Goal: Find specific page/section: Find specific page/section

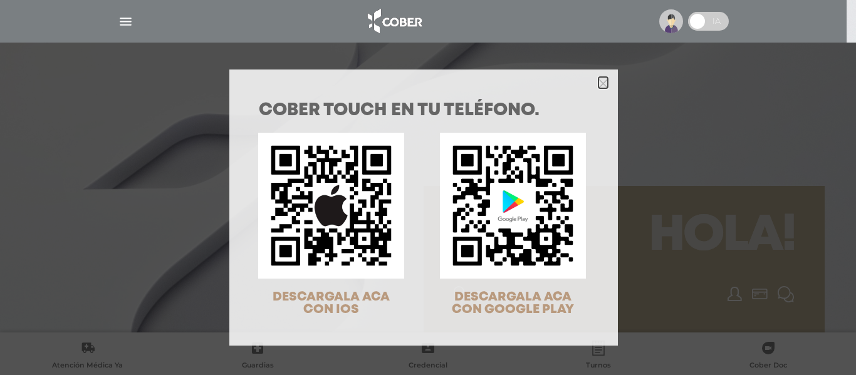
click at [598, 84] on icon "Close" at bounding box center [602, 83] width 9 height 9
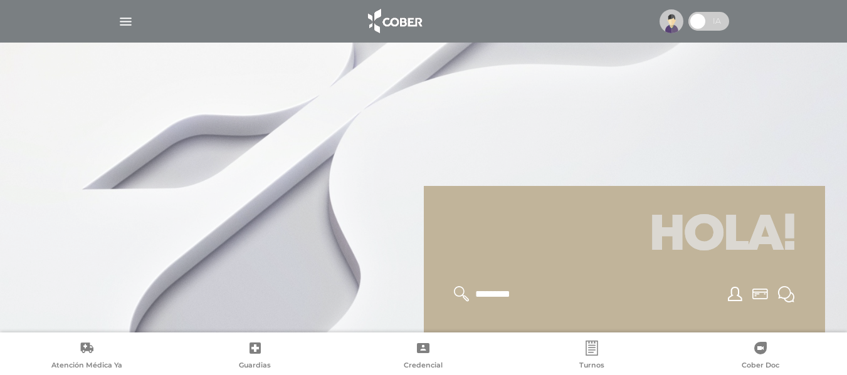
click at [132, 25] on img "button" at bounding box center [126, 22] width 16 height 16
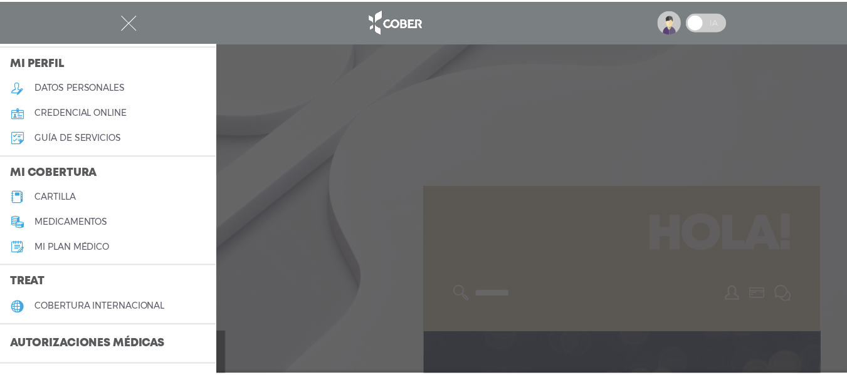
scroll to position [63, 0]
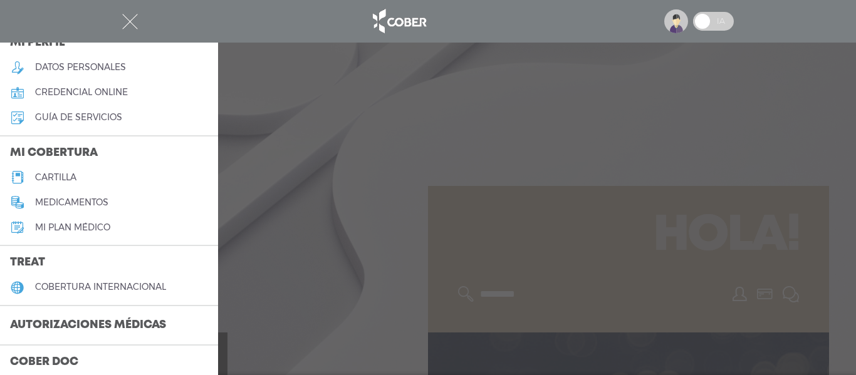
click at [63, 182] on h5 "cartilla" at bounding box center [55, 177] width 41 height 11
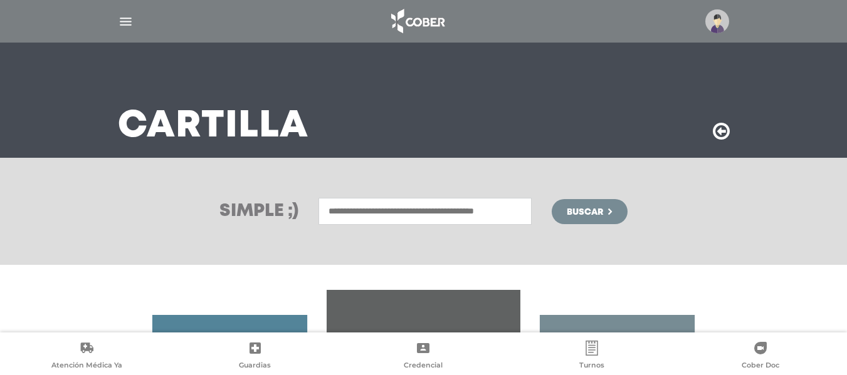
scroll to position [63, 0]
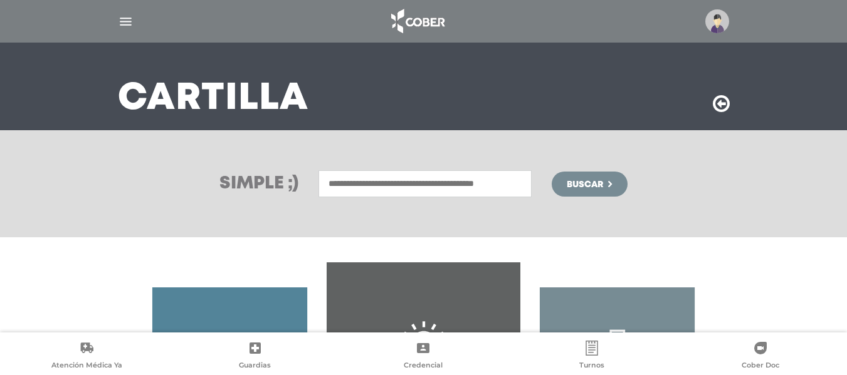
click at [367, 192] on input "text" at bounding box center [424, 183] width 213 height 27
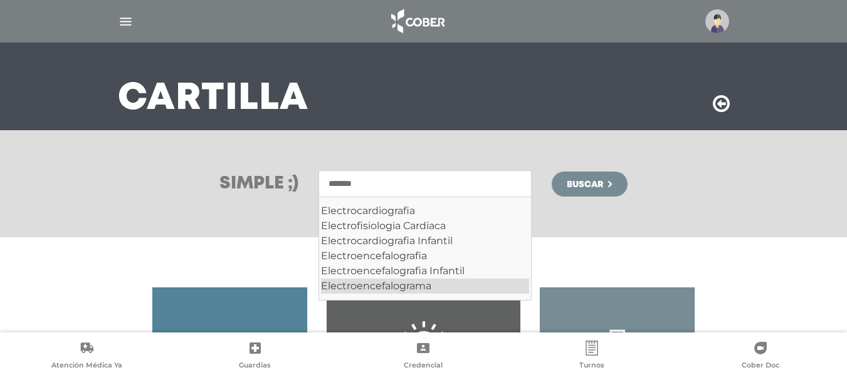
click at [392, 286] on div "Electroencefalograma" at bounding box center [425, 286] width 208 height 15
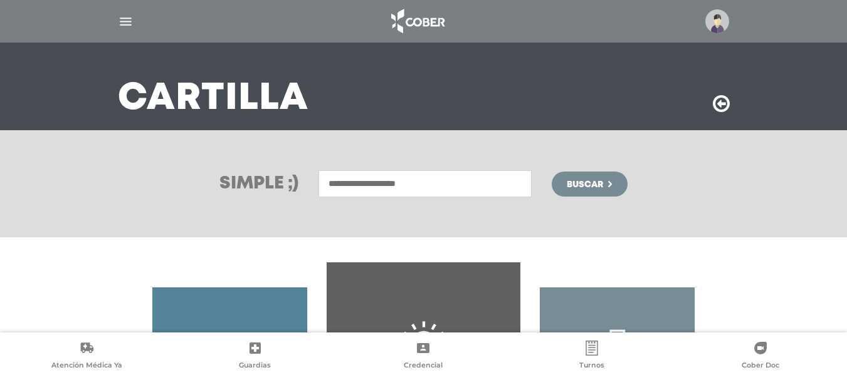
type input "**********"
click at [615, 174] on button "Buscar" at bounding box center [588, 184] width 75 height 25
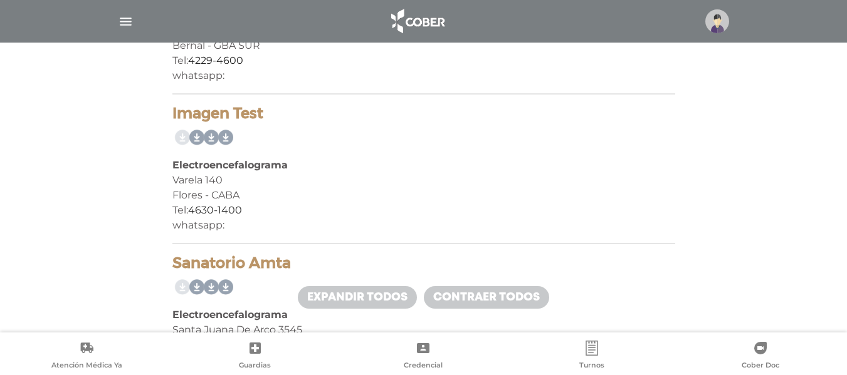
scroll to position [694, 0]
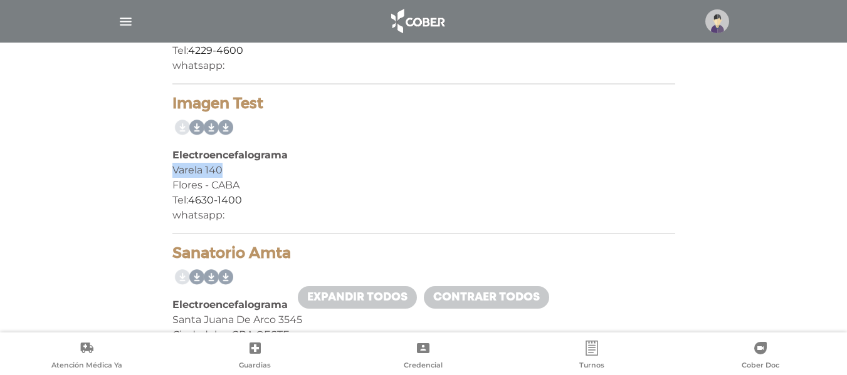
drag, startPoint x: 174, startPoint y: 173, endPoint x: 221, endPoint y: 173, distance: 47.6
click at [221, 173] on div "Varela 140" at bounding box center [423, 170] width 503 height 15
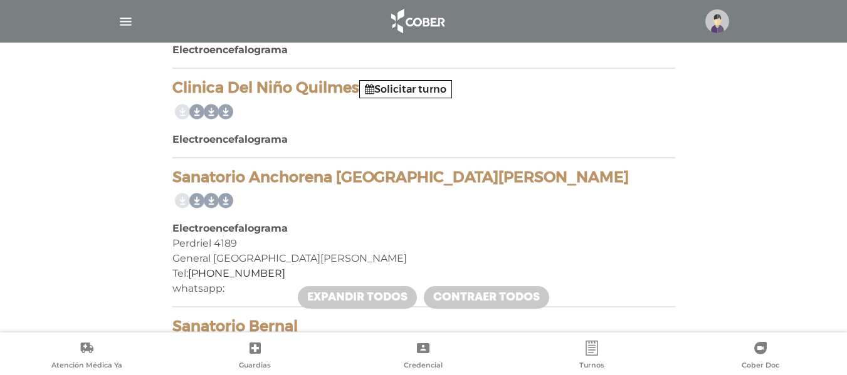
scroll to position [318, 0]
